Goal: Information Seeking & Learning: Learn about a topic

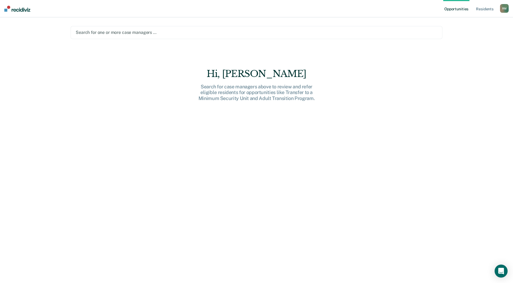
click at [105, 34] on div at bounding box center [257, 32] width 362 height 6
drag, startPoint x: 261, startPoint y: 250, endPoint x: 221, endPoint y: 204, distance: 60.6
click at [258, 247] on div "Hi, [PERSON_NAME] Search for case managers above to review and refer eligible r…" at bounding box center [257, 179] width 372 height 222
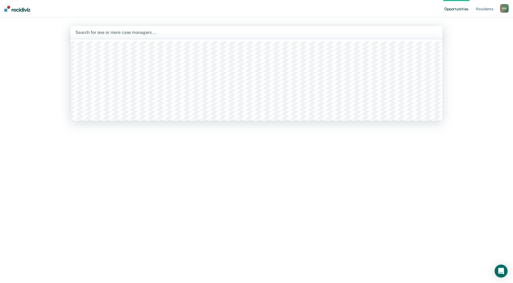
click at [118, 33] on div at bounding box center [257, 32] width 362 height 6
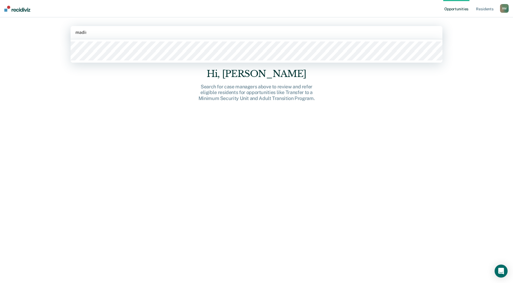
type input "madiso"
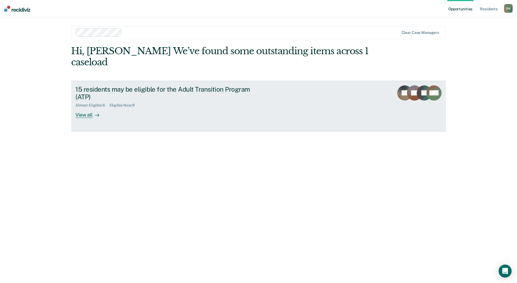
click at [93, 116] on div at bounding box center [96, 115] width 6 height 6
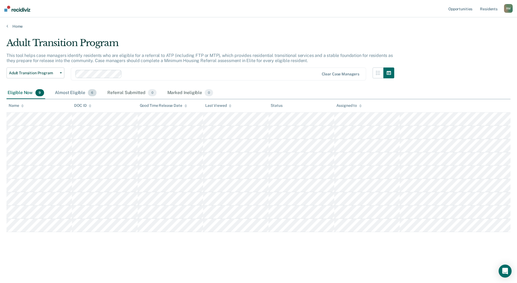
click at [65, 93] on div "Almost Eligible 6" at bounding box center [76, 93] width 44 height 12
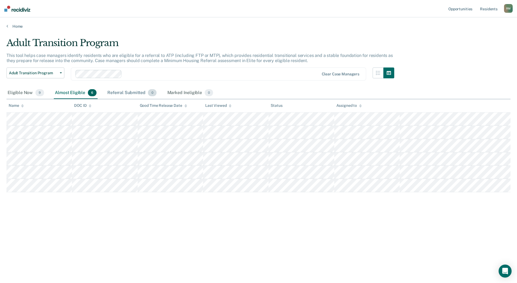
click at [128, 92] on div "Referral Submitted 0" at bounding box center [131, 93] width 51 height 12
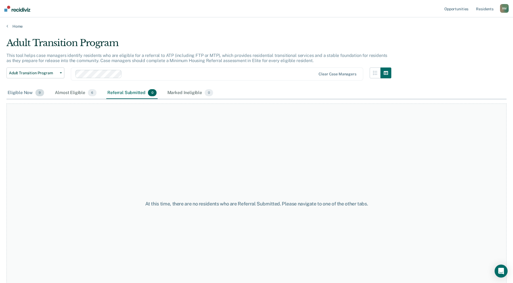
click at [25, 94] on div "Eligible Now 9" at bounding box center [25, 93] width 39 height 12
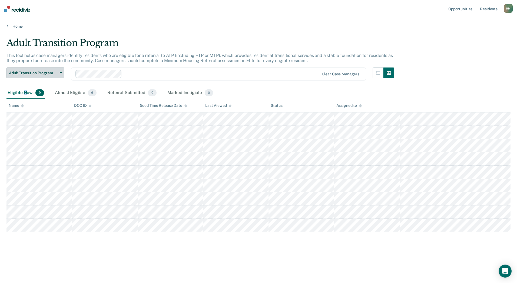
click at [52, 74] on span "Adult Transition Program" at bounding box center [33, 73] width 49 height 5
click at [60, 90] on div "Almost Eligible 6" at bounding box center [76, 93] width 44 height 12
